Goal: Transaction & Acquisition: Purchase product/service

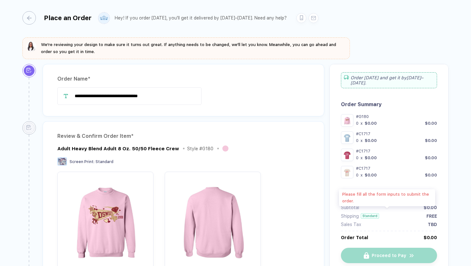
type input "**********"
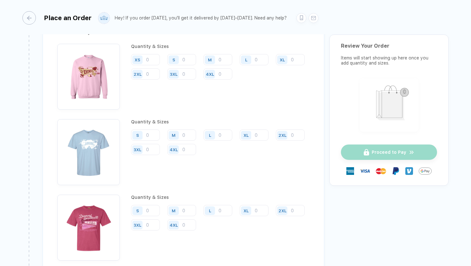
scroll to position [817, 0]
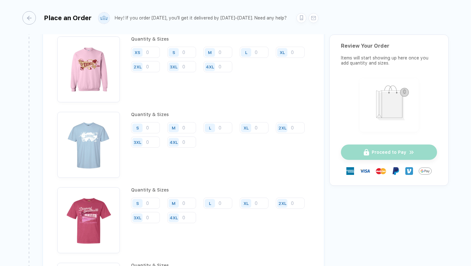
click at [151, 132] on div "S M L XL 2XL 3XL 4XL" at bounding box center [220, 135] width 178 height 26
click at [153, 122] on input "number" at bounding box center [145, 127] width 29 height 11
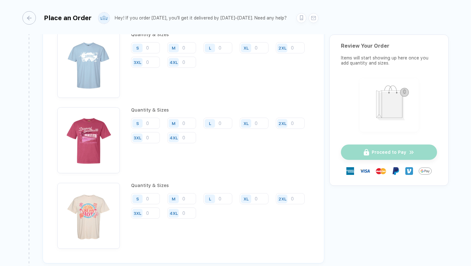
scroll to position [832, 0]
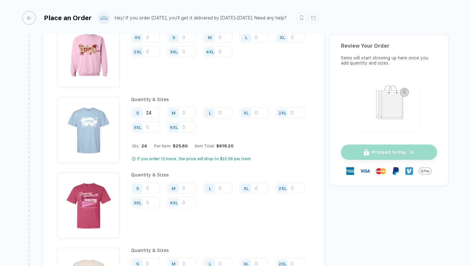
type input "2"
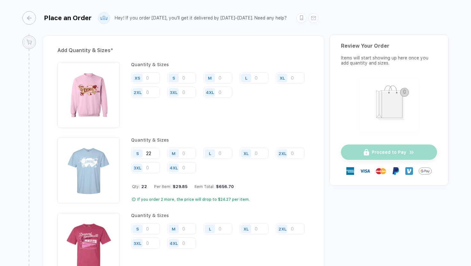
scroll to position [791, 0]
type input "2"
type input "49"
click at [181, 151] on div "M" at bounding box center [174, 154] width 15 height 11
click at [186, 154] on input "number" at bounding box center [181, 154] width 29 height 11
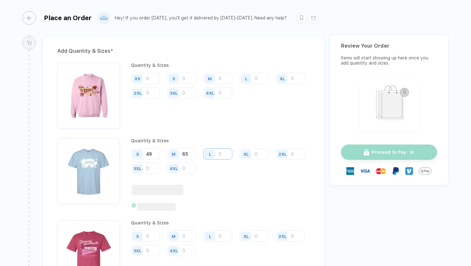
type input "65"
click at [226, 151] on input "number" at bounding box center [217, 154] width 29 height 11
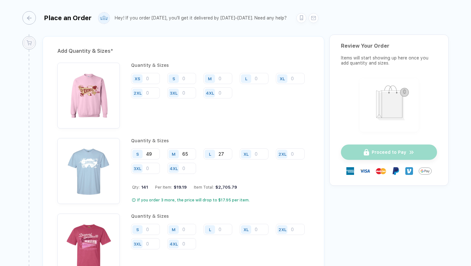
type input "27"
click at [252, 155] on div "XL" at bounding box center [247, 154] width 15 height 11
click at [255, 155] on input "number" at bounding box center [254, 154] width 29 height 11
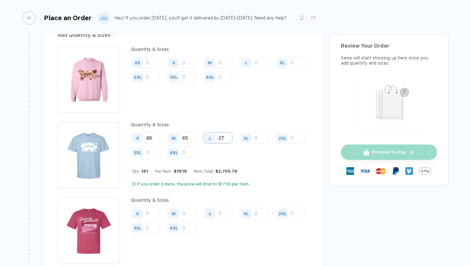
scroll to position [806, 0]
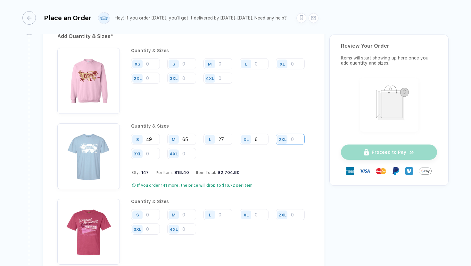
type input "6"
click at [276, 145] on input "number" at bounding box center [290, 139] width 29 height 11
type input "2"
type input "3"
click at [255, 153] on div "S 49 M 65 L 27 XL 6 2XL 3 3XL 4XL" at bounding box center [220, 147] width 178 height 26
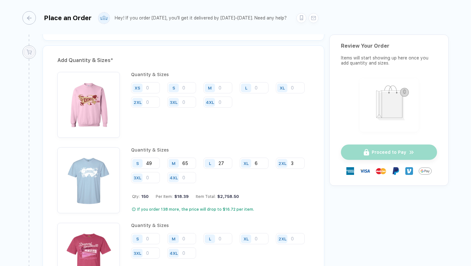
scroll to position [782, 0]
click at [158, 88] on input "number" at bounding box center [145, 87] width 29 height 11
click at [188, 85] on input "number" at bounding box center [181, 87] width 29 height 11
type input "13"
click at [221, 82] on input "number" at bounding box center [217, 87] width 29 height 11
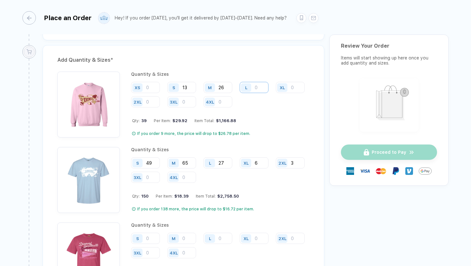
type input "26"
click at [258, 85] on input "number" at bounding box center [254, 87] width 29 height 11
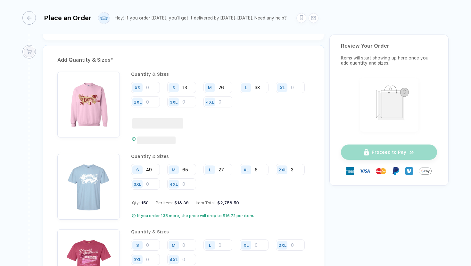
type input "33"
click at [277, 92] on div "XL" at bounding box center [282, 87] width 10 height 9
click at [276, 93] on input "number" at bounding box center [290, 87] width 29 height 11
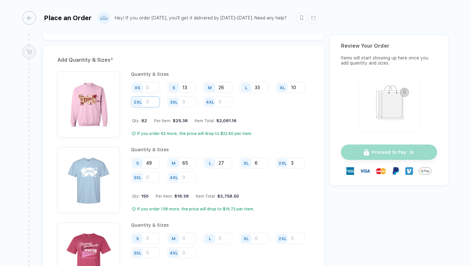
type input "10"
click at [160, 98] on input "number" at bounding box center [145, 101] width 29 height 11
type input "4"
click at [196, 100] on input "number" at bounding box center [181, 101] width 29 height 11
type input "1"
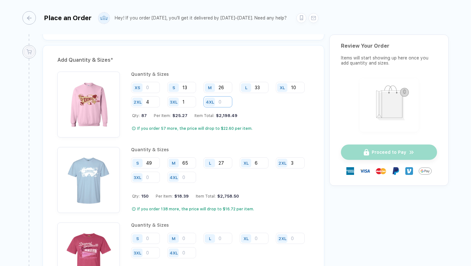
click at [232, 101] on input "number" at bounding box center [217, 101] width 29 height 11
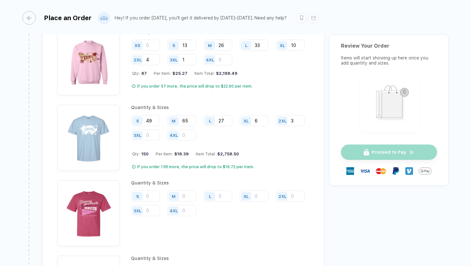
scroll to position [826, 0]
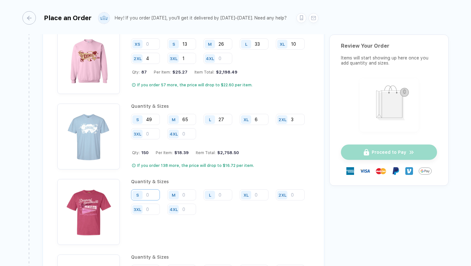
click at [149, 193] on input "number" at bounding box center [145, 195] width 29 height 11
type input "49"
click at [182, 191] on input "number" at bounding box center [181, 195] width 29 height 11
type input "65"
click at [216, 194] on div "L" at bounding box center [210, 195] width 15 height 11
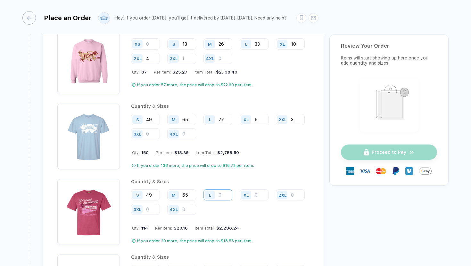
click at [222, 194] on input "number" at bounding box center [217, 195] width 29 height 11
type input "27"
click at [258, 190] on input "number" at bounding box center [254, 195] width 29 height 11
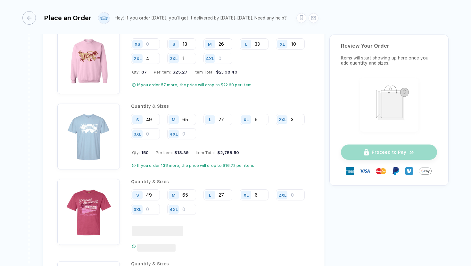
type input "6"
click at [276, 201] on div "2XL" at bounding box center [283, 195] width 15 height 11
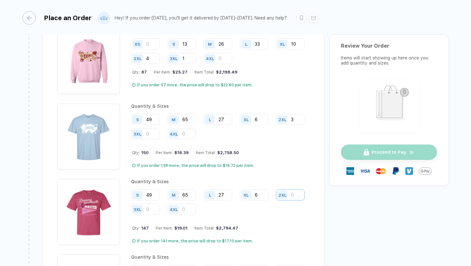
click at [276, 201] on input "number" at bounding box center [290, 195] width 29 height 11
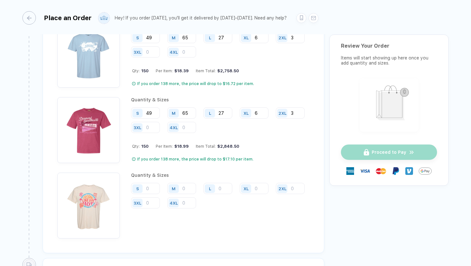
scroll to position [913, 0]
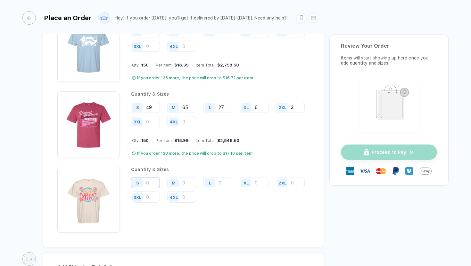
type input "3"
click at [154, 180] on input "number" at bounding box center [145, 182] width 29 height 11
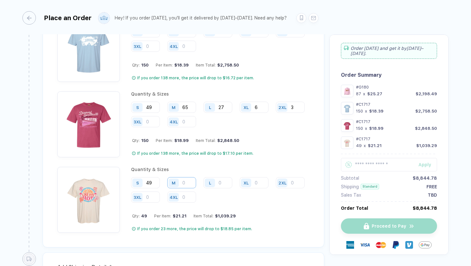
type input "49"
click at [194, 180] on input "number" at bounding box center [181, 182] width 29 height 11
type input "65"
click at [220, 182] on input "number" at bounding box center [217, 182] width 29 height 11
type input "27"
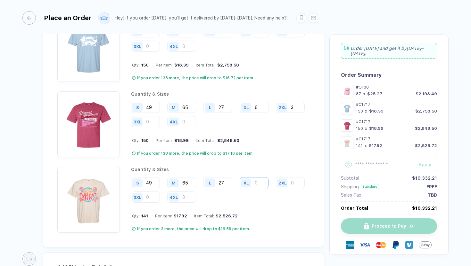
click at [256, 182] on input "number" at bounding box center [254, 182] width 29 height 11
type input "6"
click at [276, 189] on input "number" at bounding box center [290, 182] width 29 height 11
type input "3"
click at [160, 195] on input "number" at bounding box center [145, 197] width 29 height 11
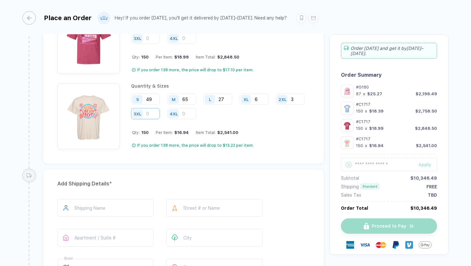
scroll to position [999, 0]
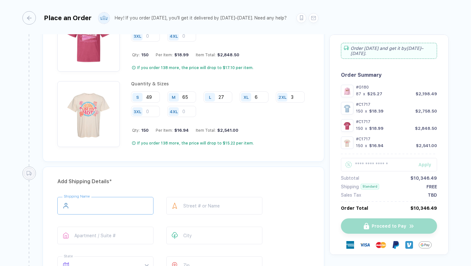
click at [110, 199] on input "text" at bounding box center [105, 206] width 96 height 18
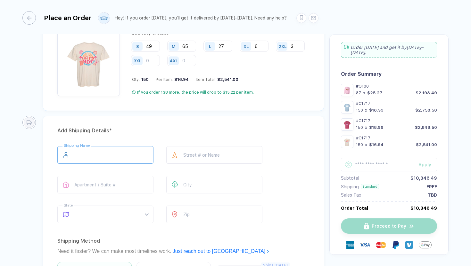
scroll to position [1054, 0]
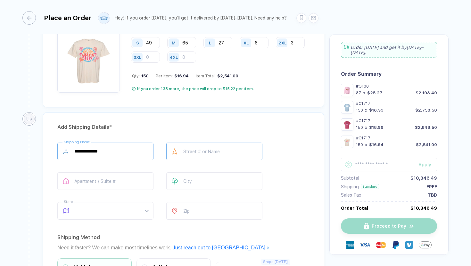
type input "**********"
click at [260, 151] on input "text" at bounding box center [214, 152] width 96 height 18
type input "*"
type input "**********"
click at [132, 188] on div "Apartment / Suite #" at bounding box center [105, 183] width 96 height 20
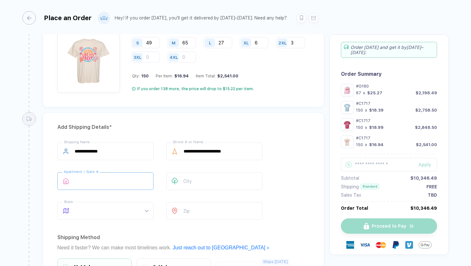
click at [132, 183] on input "text" at bounding box center [105, 182] width 96 height 18
type input "**********"
click at [194, 182] on input "text" at bounding box center [214, 182] width 96 height 18
click at [118, 206] on span at bounding box center [112, 211] width 74 height 17
type input "**********"
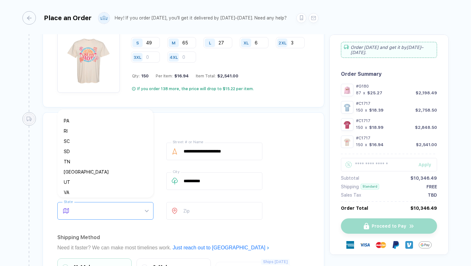
scroll to position [441, 0]
click at [108, 120] on div "[GEOGRAPHIC_DATA]" at bounding box center [103, 117] width 78 height 7
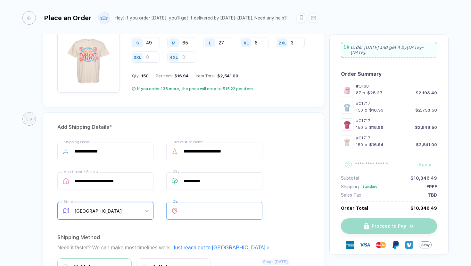
click at [203, 207] on input "number" at bounding box center [214, 211] width 96 height 18
type input "*****"
type input "**"
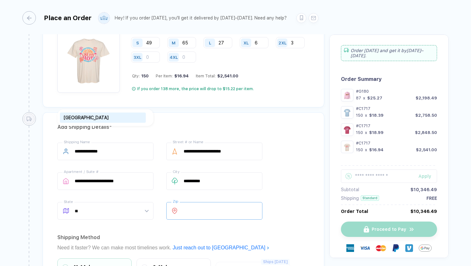
scroll to position [0, 0]
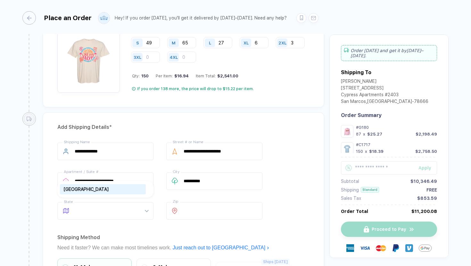
click at [221, 226] on div "**********" at bounding box center [183, 239] width 281 height 255
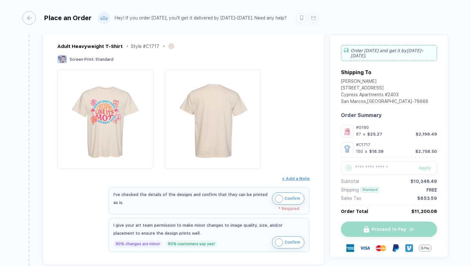
scroll to position [611, 0]
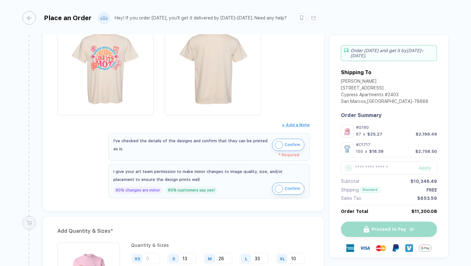
click at [288, 142] on span "Confirm" at bounding box center [292, 145] width 16 height 10
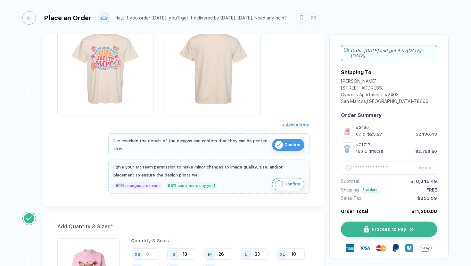
click at [289, 182] on span "Confirm" at bounding box center [292, 184] width 16 height 10
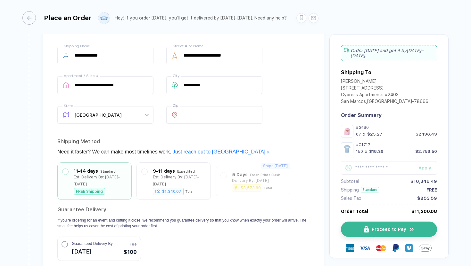
scroll to position [1143, 0]
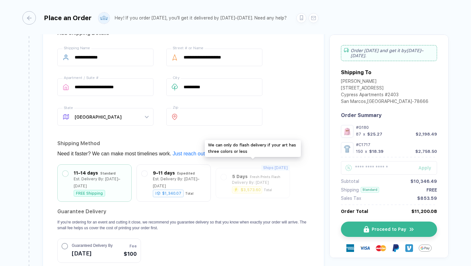
click at [238, 173] on div "Ships [DATE] 5 Days Fresh Prints Flash Delivery By: [DATE] $3,573.60 Total" at bounding box center [253, 183] width 74 height 30
click at [238, 174] on div "Ships [DATE] 5 Days Fresh Prints Flash Delivery By: [DATE] $3,573.60 Total" at bounding box center [253, 183] width 74 height 30
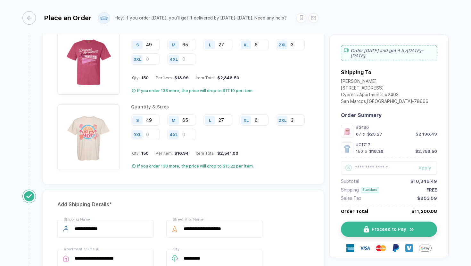
scroll to position [958, 0]
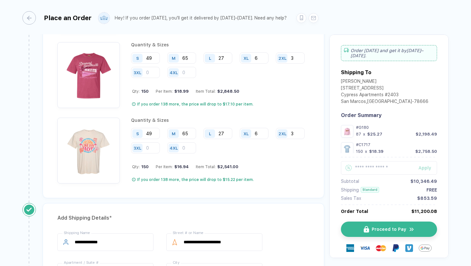
click at [201, 151] on div "4XL" at bounding box center [184, 148] width 34 height 12
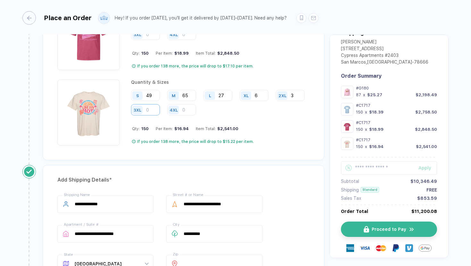
scroll to position [984, 0]
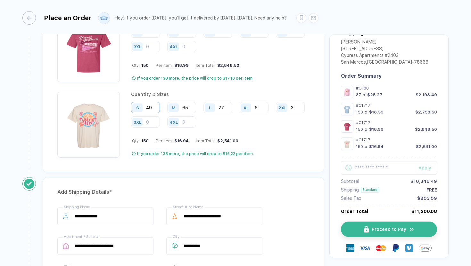
click at [153, 106] on input "49" at bounding box center [145, 107] width 29 height 11
type input "4"
click at [276, 113] on input "3" at bounding box center [290, 107] width 29 height 11
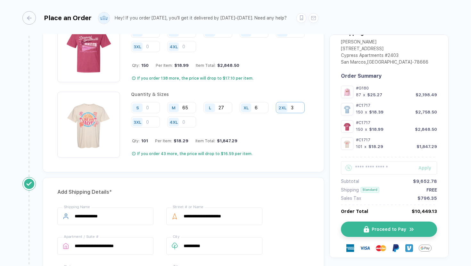
click at [276, 113] on input "3" at bounding box center [290, 107] width 29 height 11
click at [189, 108] on input "65" at bounding box center [181, 107] width 29 height 11
type input "6"
click at [231, 109] on input "27" at bounding box center [217, 107] width 29 height 11
type input "2"
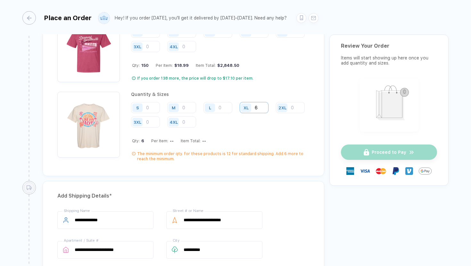
click at [259, 106] on input "6" at bounding box center [254, 107] width 29 height 11
